Goal: Task Accomplishment & Management: Use online tool/utility

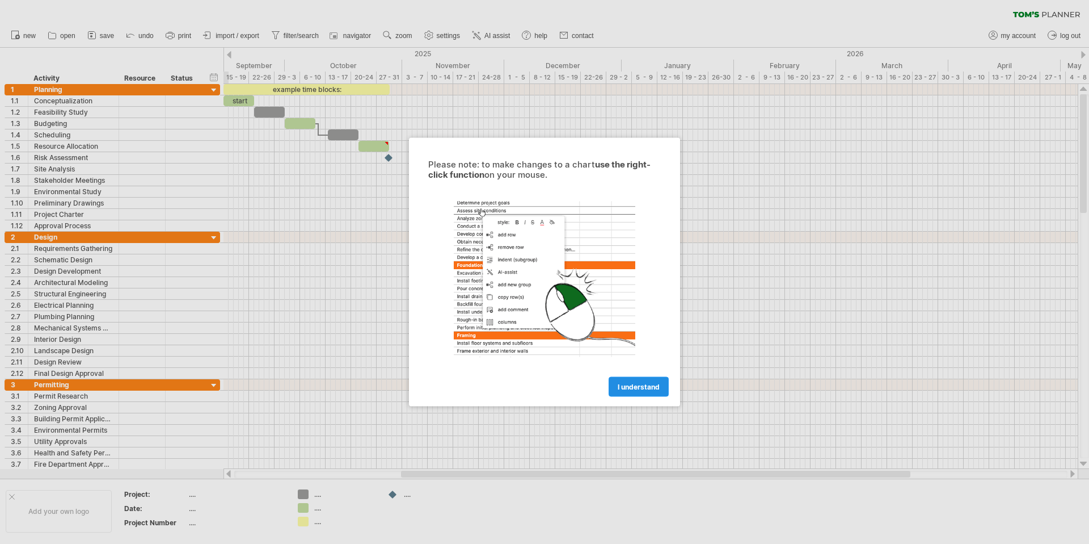
click at [652, 390] on span "I understand" at bounding box center [639, 386] width 42 height 9
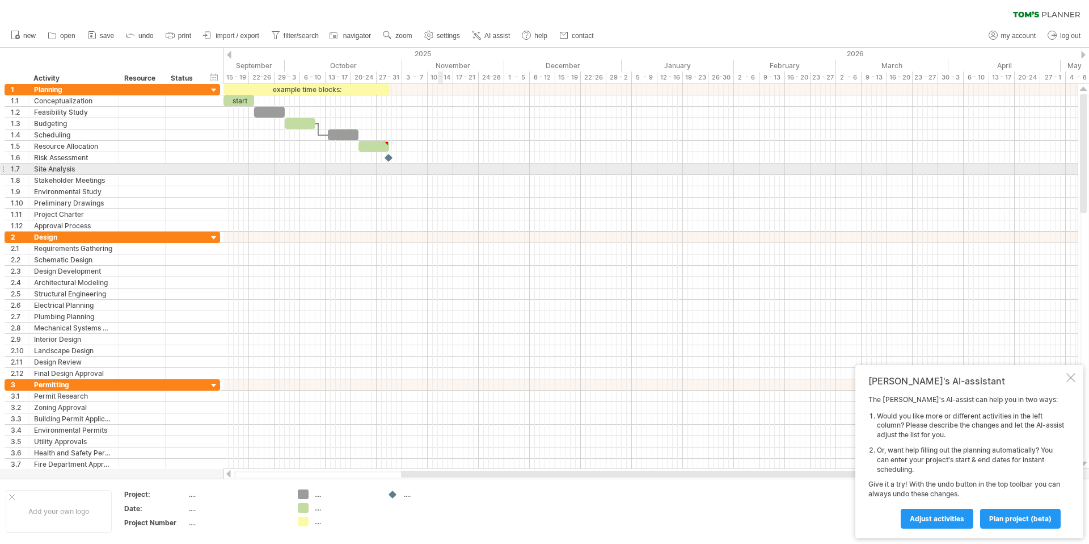
click at [441, 169] on div at bounding box center [651, 168] width 854 height 11
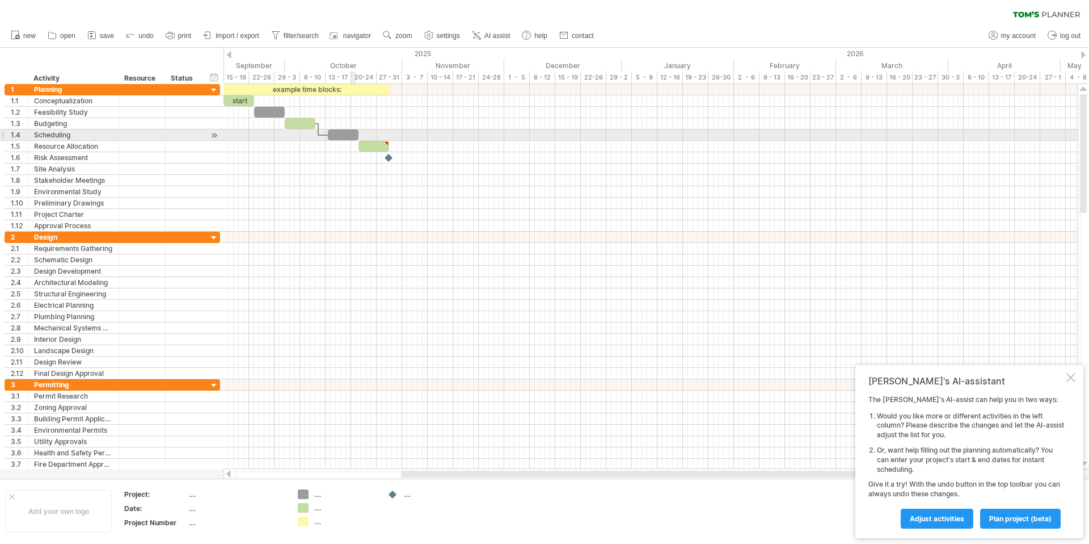
click at [281, 106] on div at bounding box center [651, 100] width 854 height 11
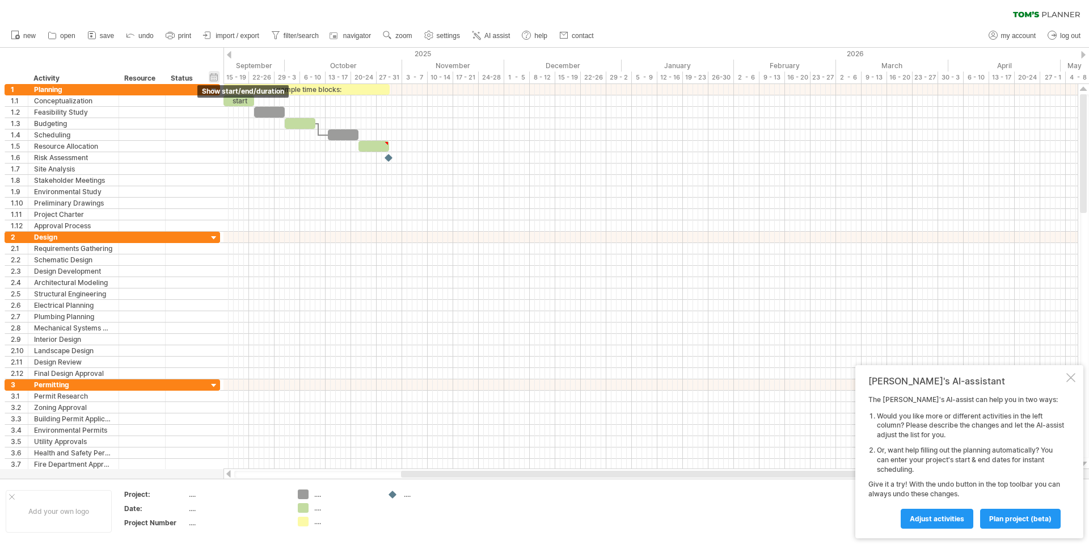
click at [213, 77] on div "hide start/end/duration show start/end/duration" at bounding box center [214, 77] width 11 height 12
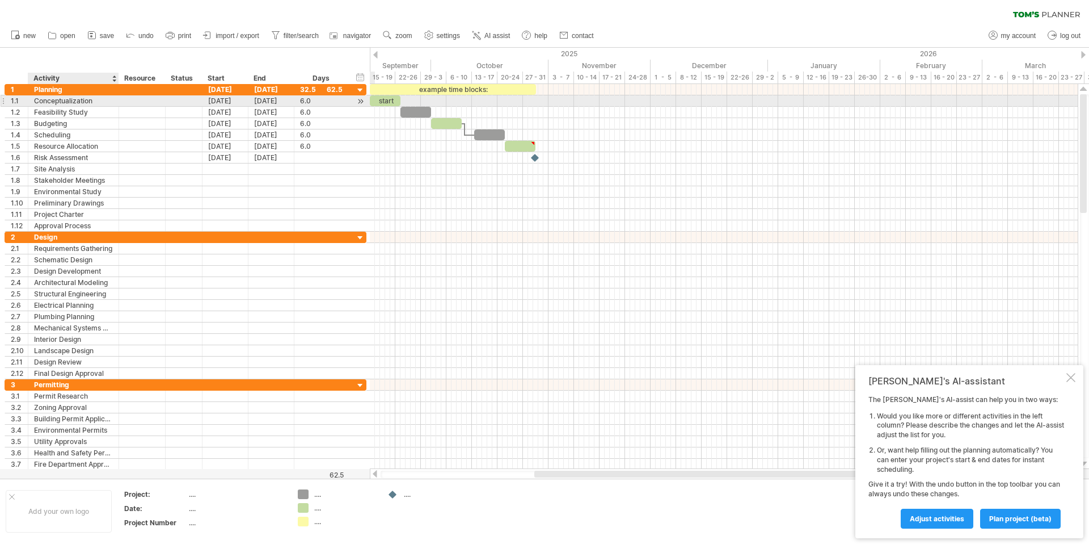
click at [70, 101] on div "Conceptualization" at bounding box center [73, 100] width 79 height 11
click at [70, 101] on input "**********" at bounding box center [73, 100] width 79 height 11
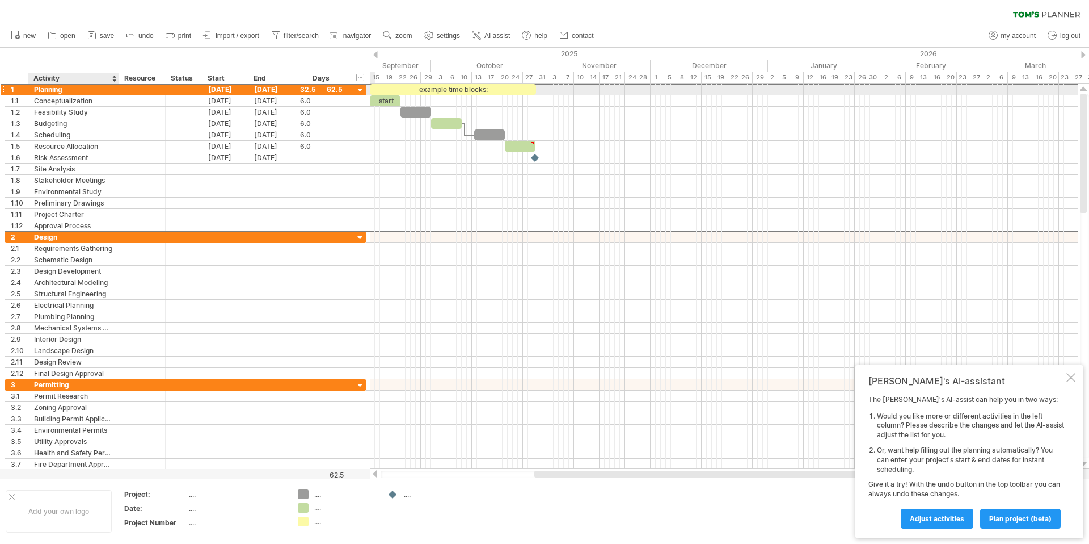
click at [81, 84] on div "Planning" at bounding box center [73, 89] width 79 height 11
click at [5, 88] on div at bounding box center [3, 89] width 5 height 12
click at [42, 92] on div "Planning" at bounding box center [73, 89] width 79 height 11
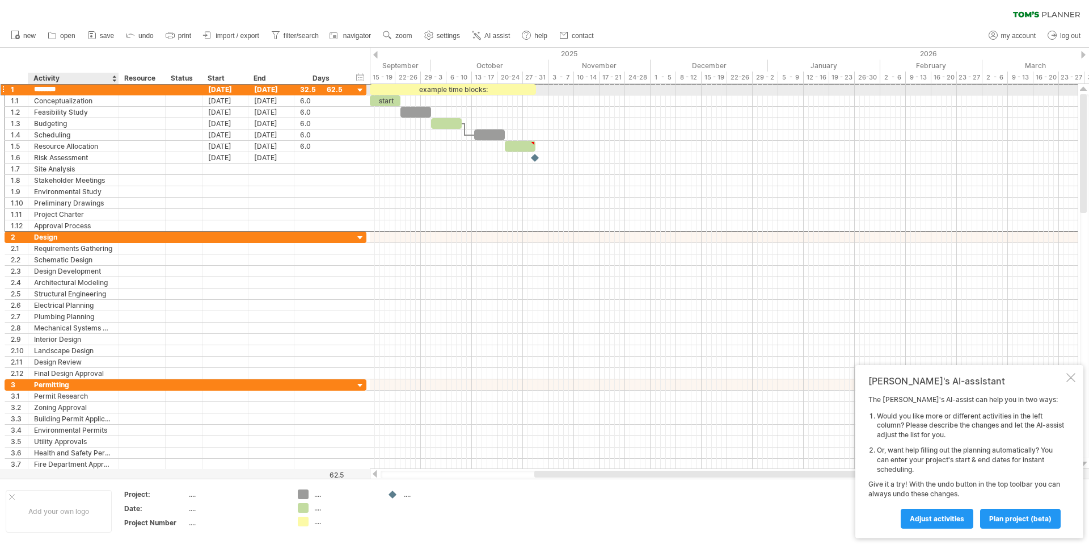
click at [85, 94] on input "********" at bounding box center [73, 89] width 79 height 11
click at [83, 91] on input "********" at bounding box center [73, 89] width 79 height 11
click at [84, 100] on div "Conceptualization" at bounding box center [73, 100] width 79 height 11
click at [501, 92] on div "example time blocks:" at bounding box center [453, 89] width 166 height 11
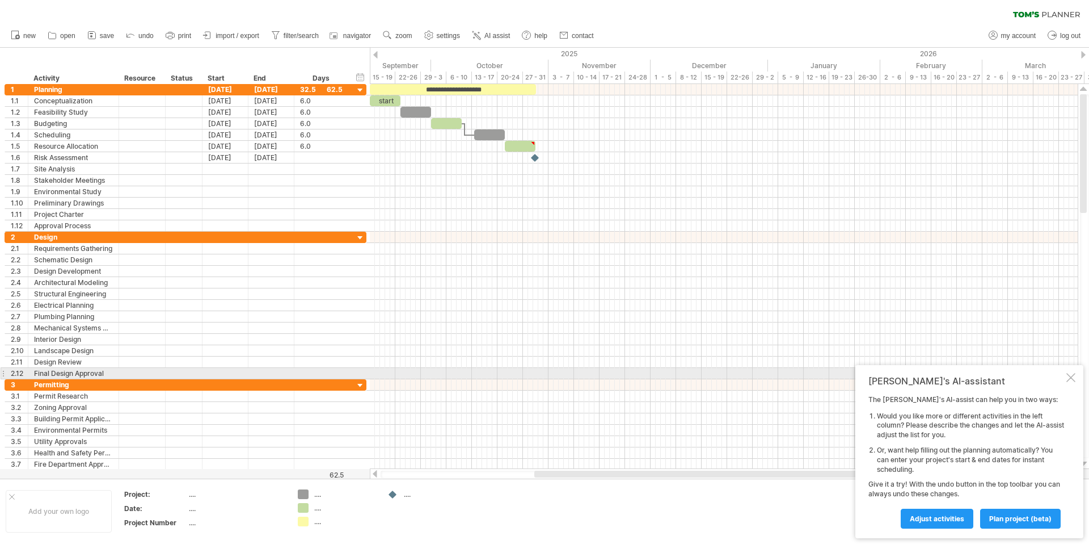
click at [1072, 378] on div at bounding box center [1071, 377] width 9 height 9
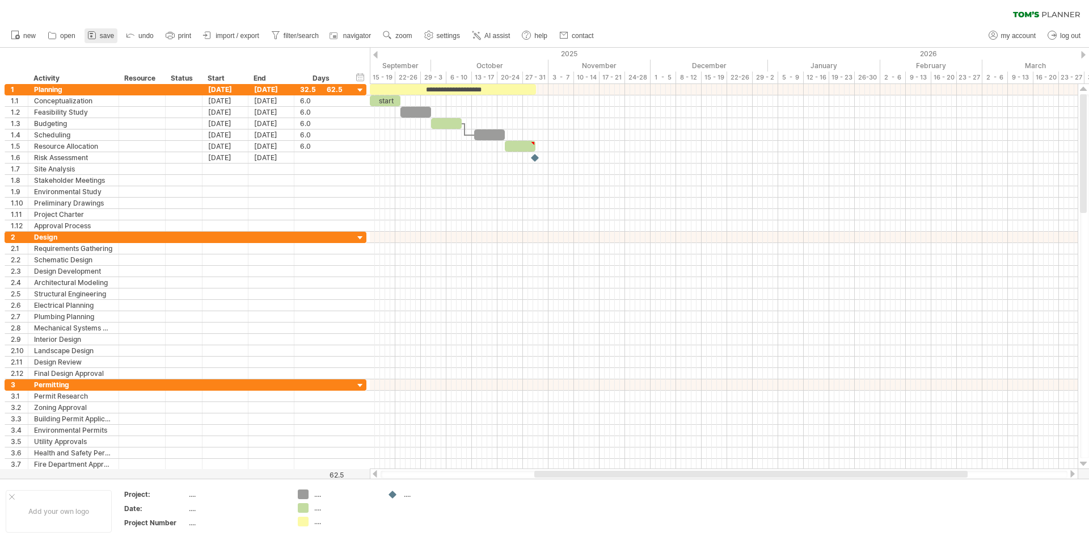
click at [115, 36] on link "save" at bounding box center [101, 35] width 33 height 15
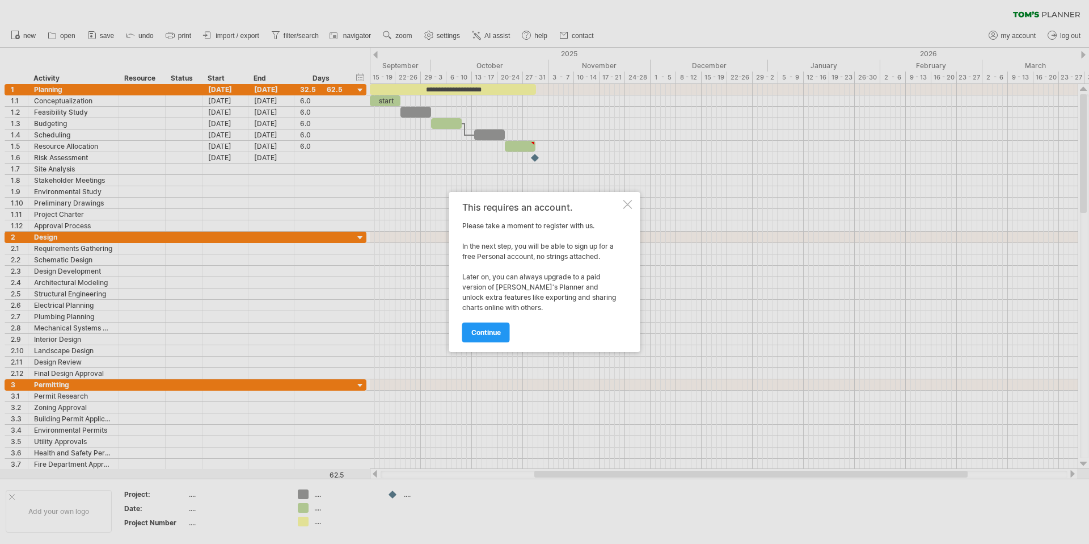
click at [628, 201] on div at bounding box center [628, 204] width 9 height 9
